Goal: Task Accomplishment & Management: Manage account settings

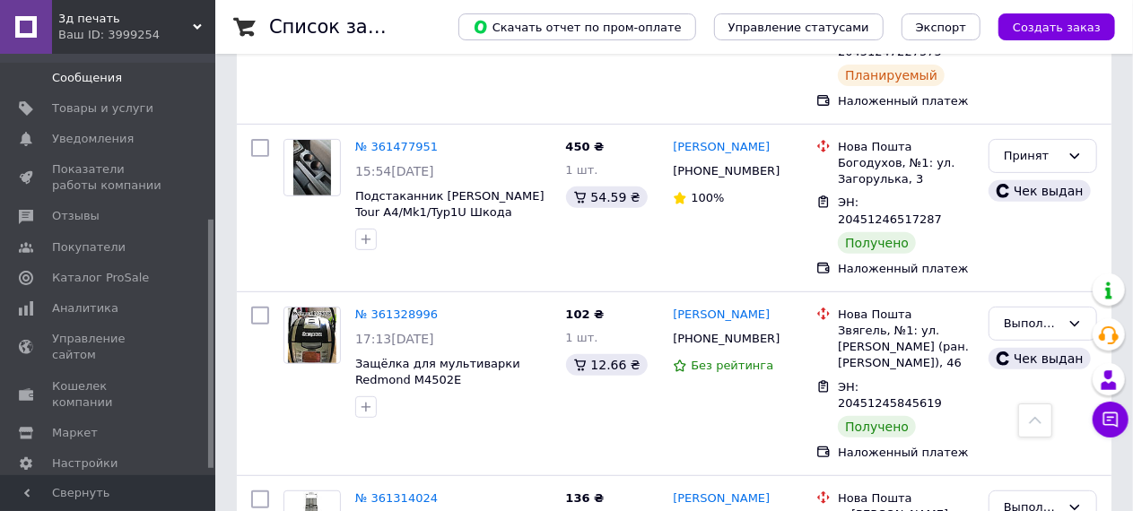
scroll to position [287, 0]
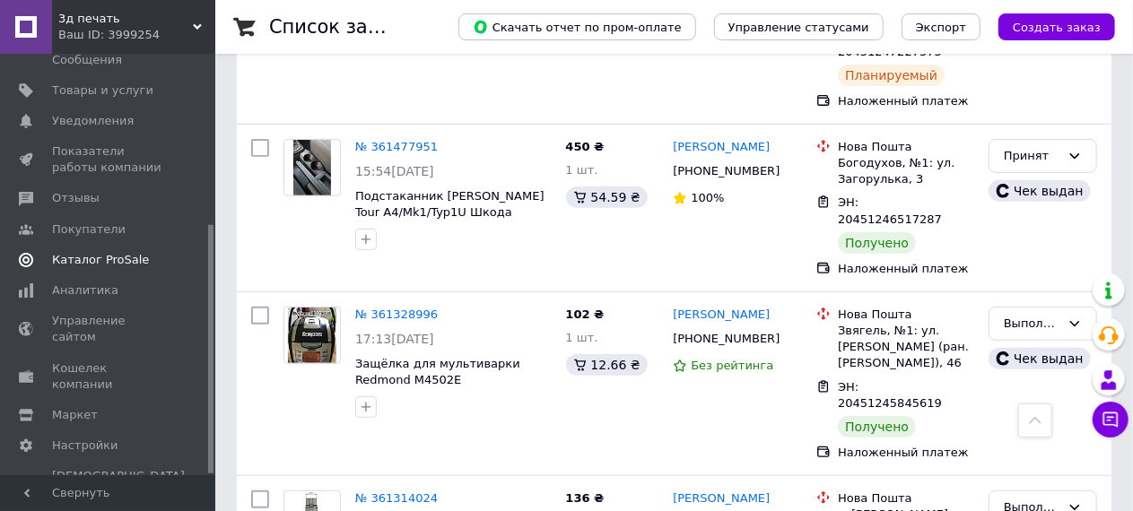
click at [123, 258] on span "Каталог ProSale" at bounding box center [100, 260] width 97 height 16
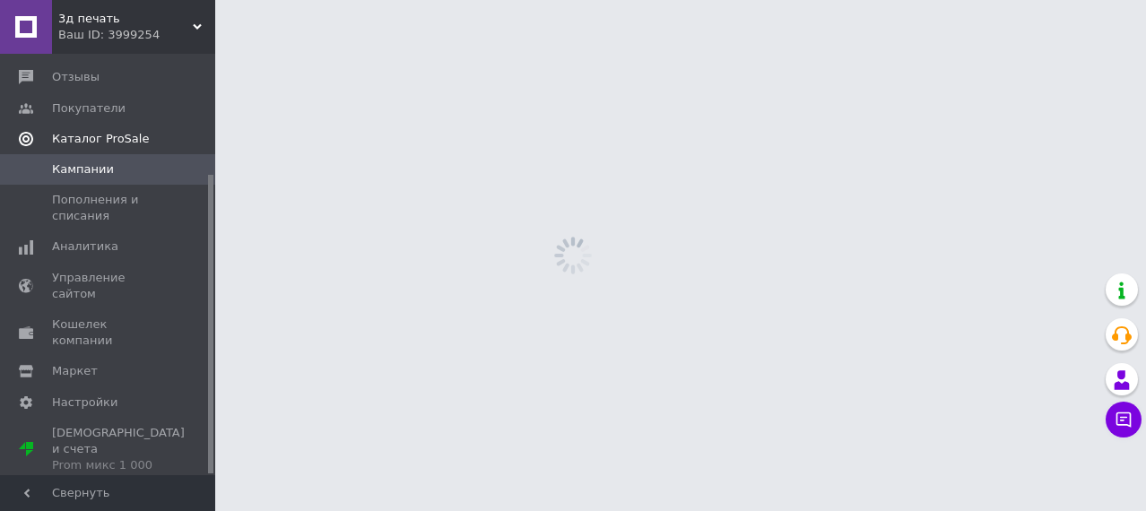
scroll to position [169, 0]
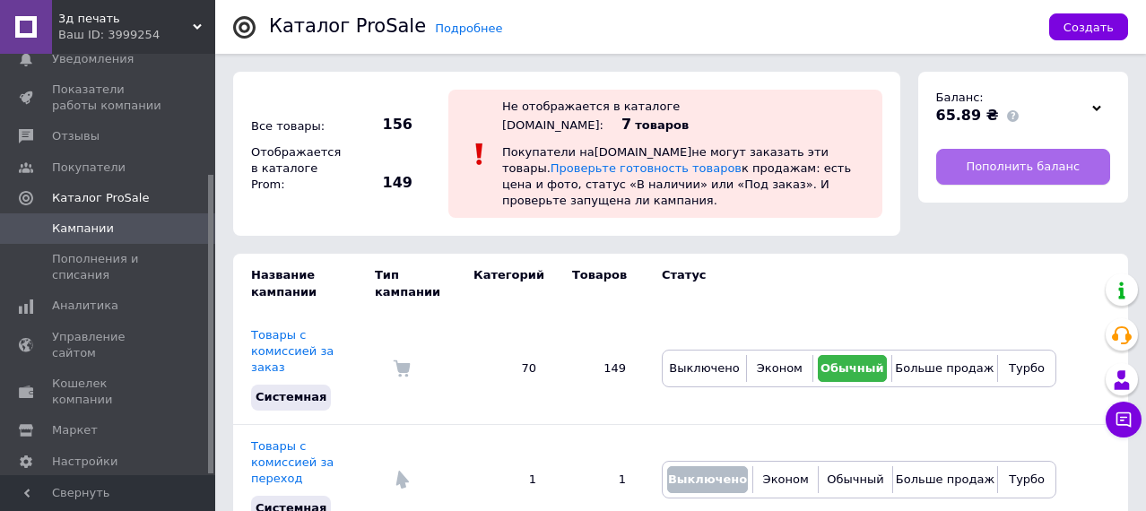
click at [1034, 164] on span "Пополнить баланс" at bounding box center [1023, 167] width 114 height 16
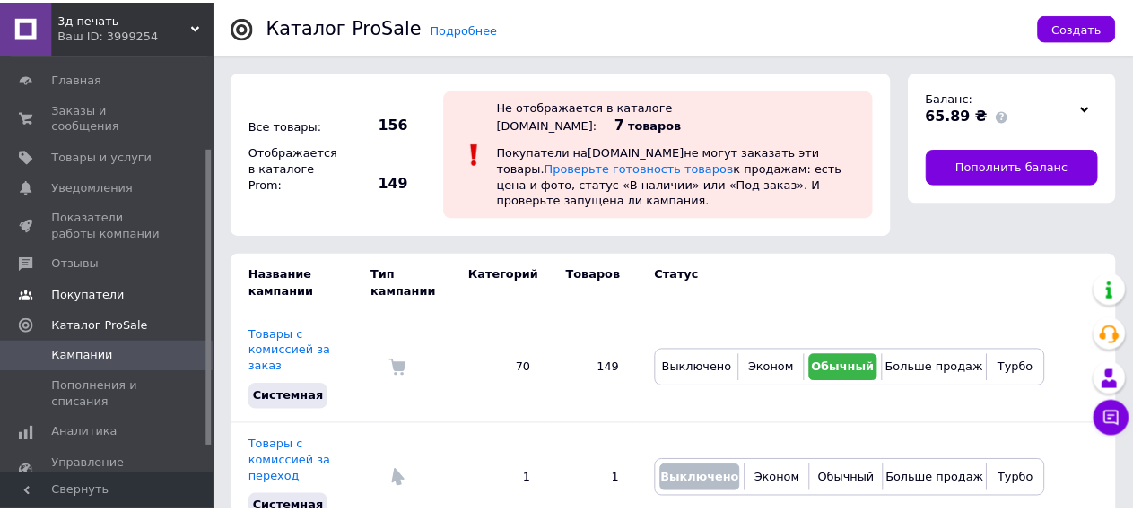
scroll to position [0, 0]
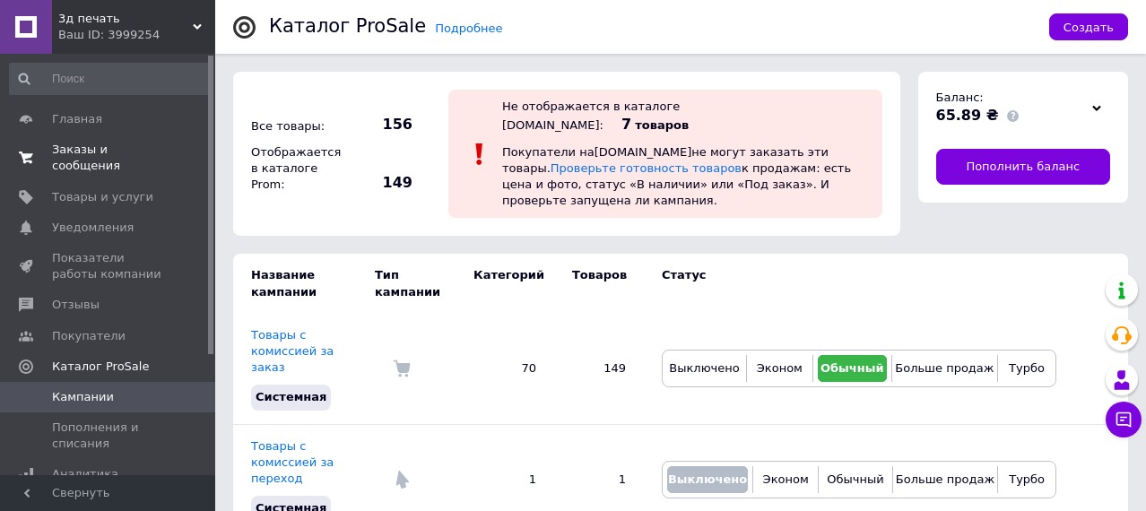
click at [143, 146] on span "Заказы и сообщения" at bounding box center [109, 158] width 114 height 32
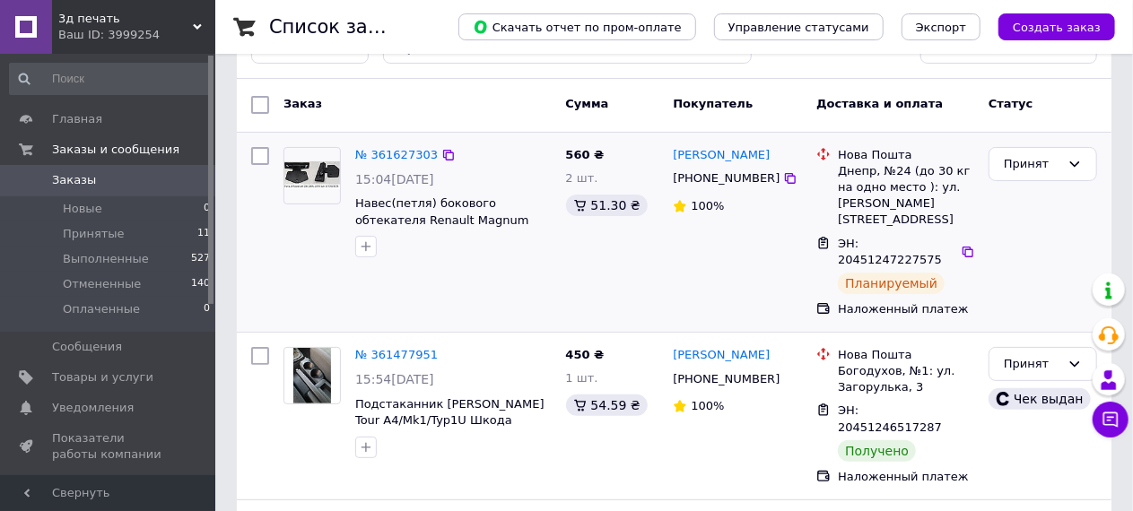
scroll to position [90, 0]
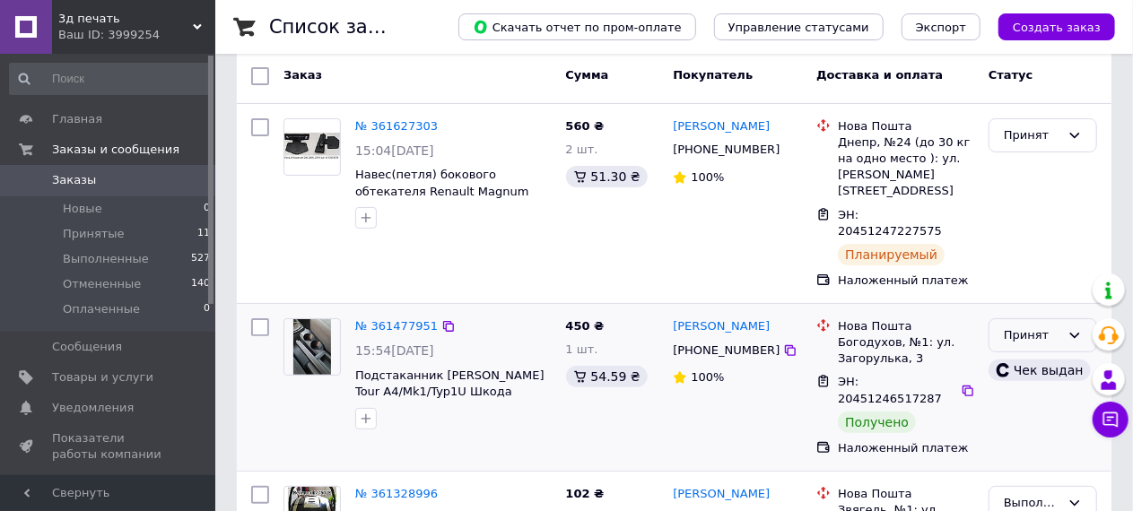
click at [1032, 326] on div "Принят" at bounding box center [1031, 335] width 56 height 19
click at [1033, 356] on li "Выполнен" at bounding box center [1042, 372] width 107 height 33
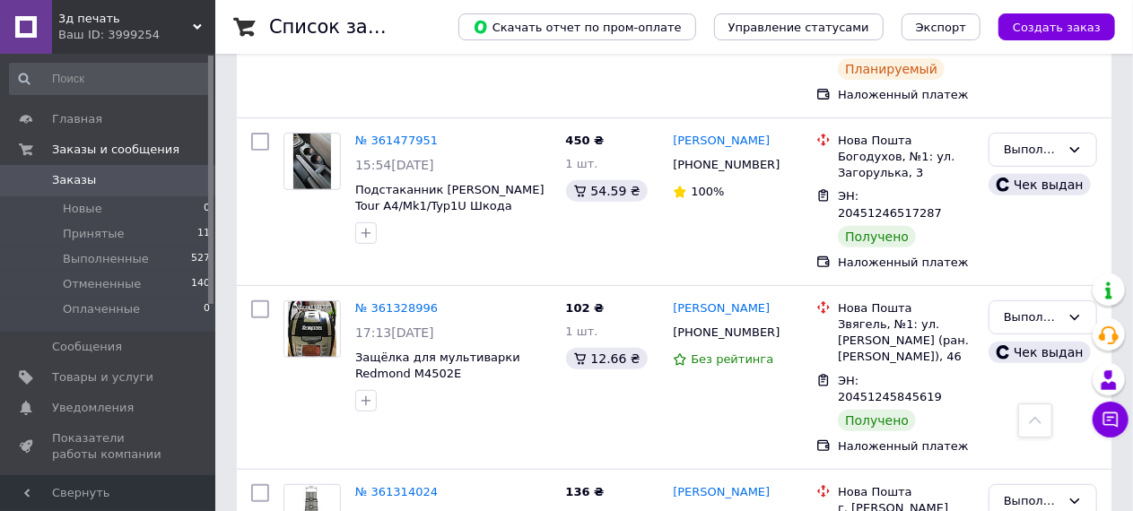
scroll to position [0, 0]
